Goal: Information Seeking & Learning: Learn about a topic

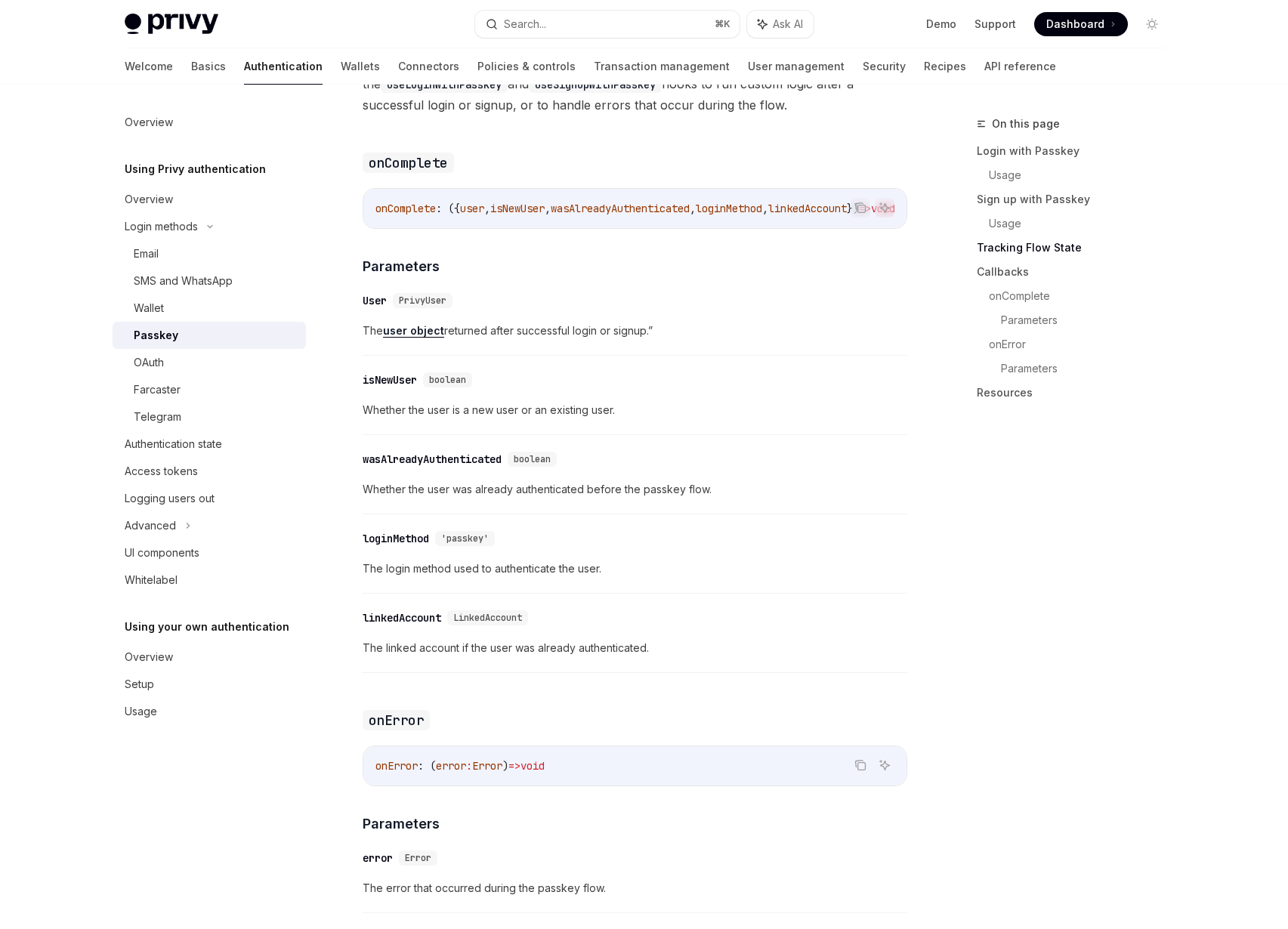
scroll to position [1954, 0]
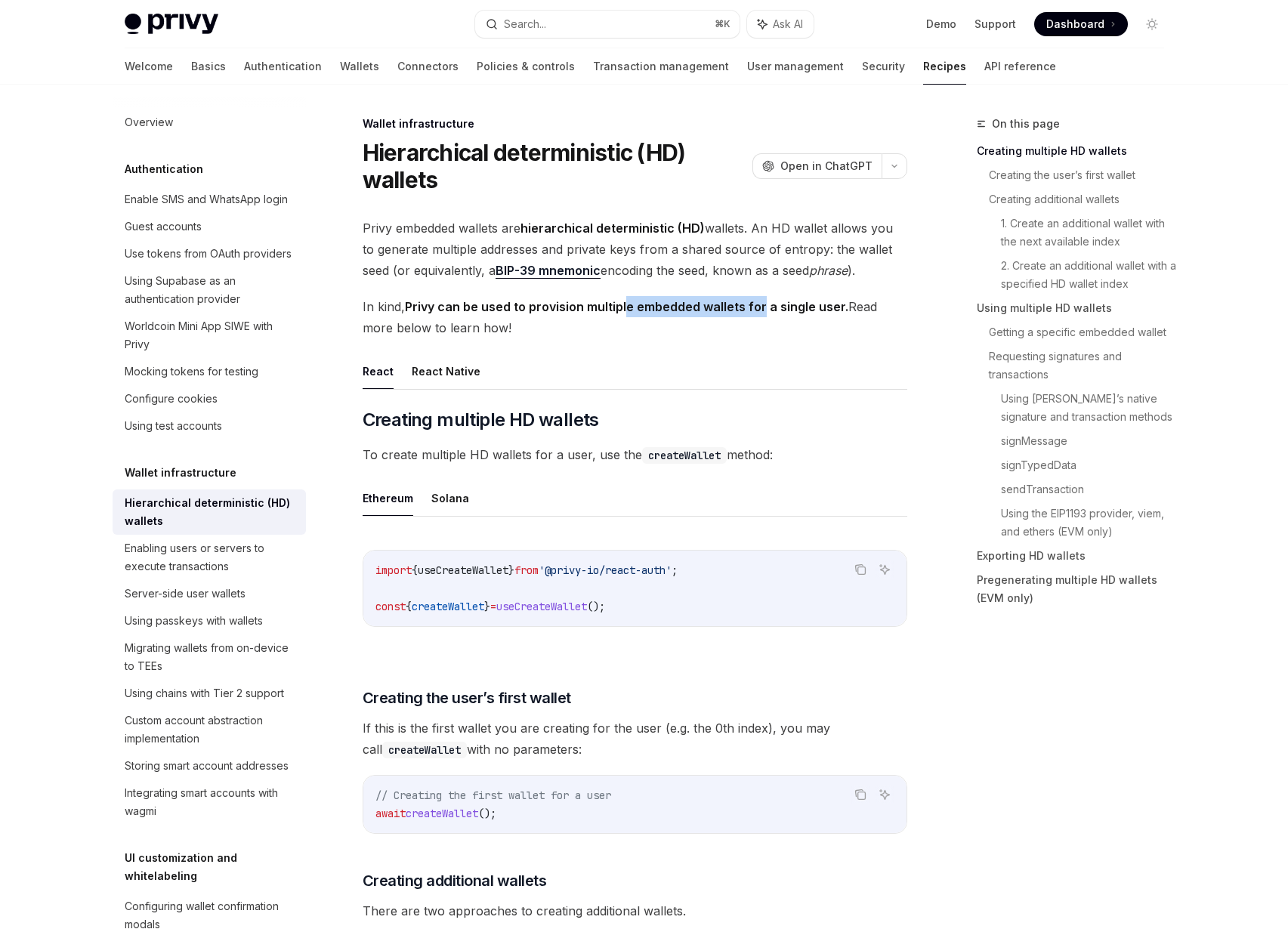
drag, startPoint x: 627, startPoint y: 309, endPoint x: 762, endPoint y: 302, distance: 135.2
click at [762, 302] on strong "Privy can be used to provision multiple embedded wallets for a single user." at bounding box center [627, 306] width 443 height 15
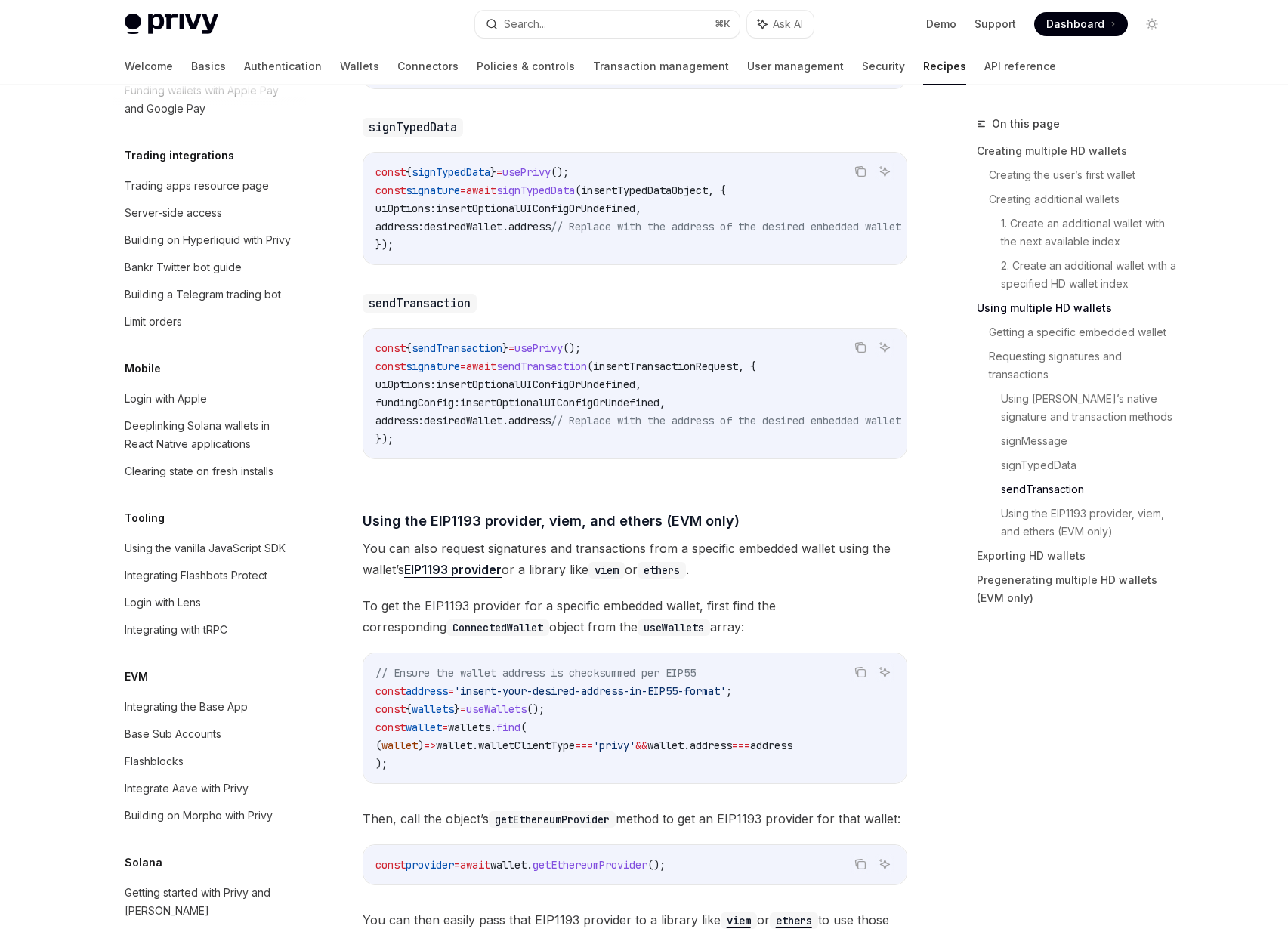
scroll to position [3293, 0]
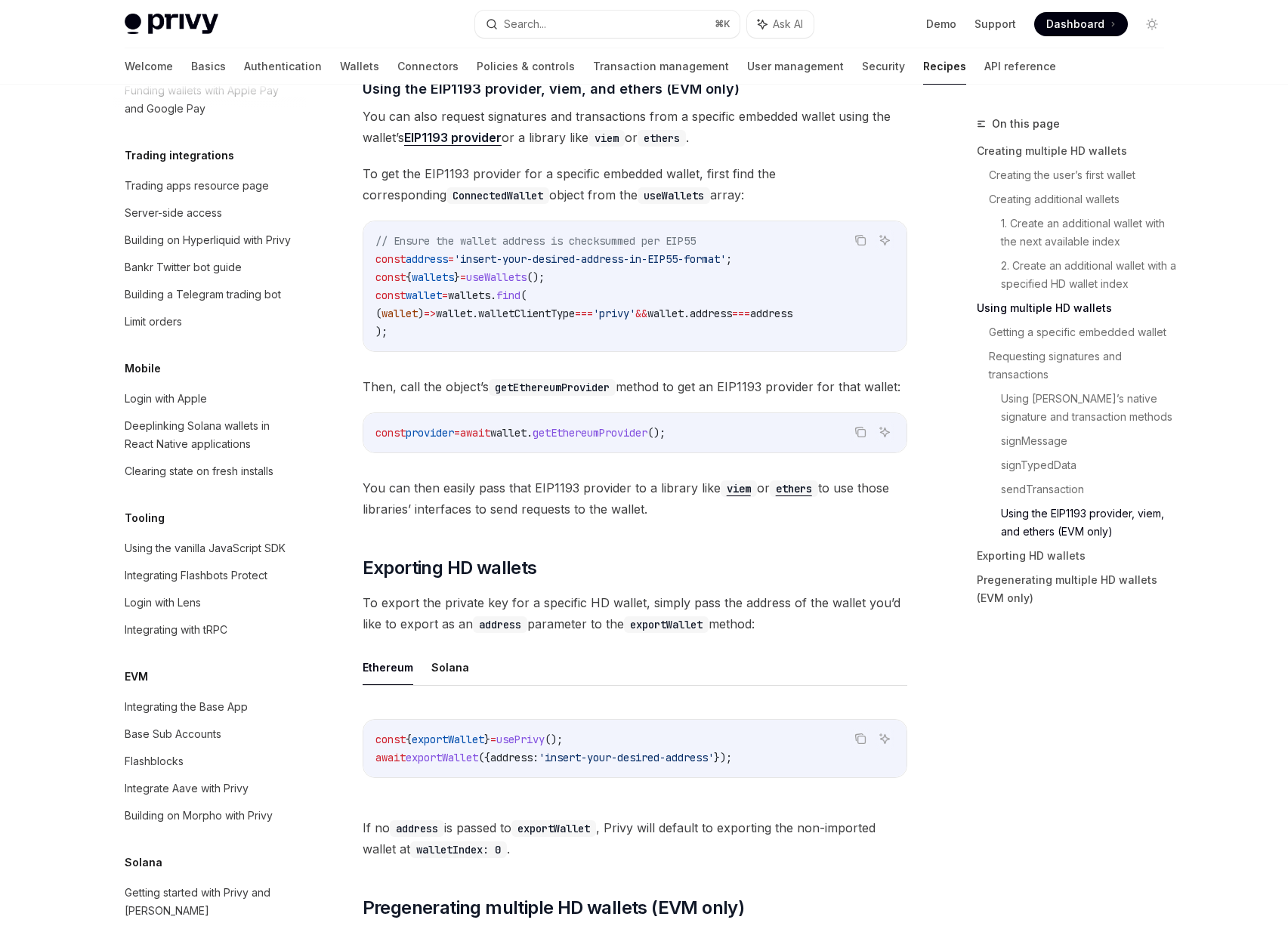
type textarea "*"
